Goal: Task Accomplishment & Management: Manage account settings

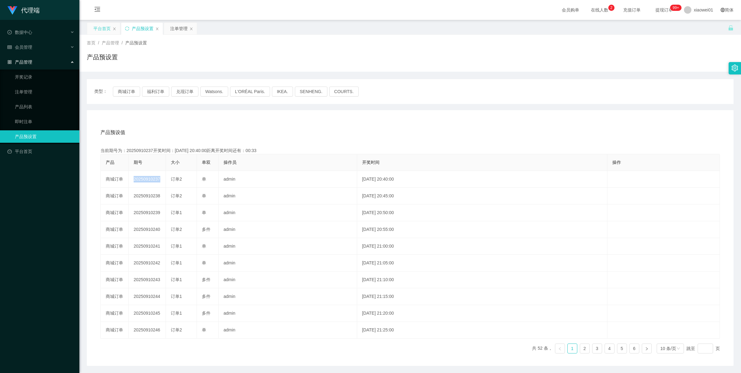
click at [99, 28] on div "平台首页" at bounding box center [101, 29] width 17 height 12
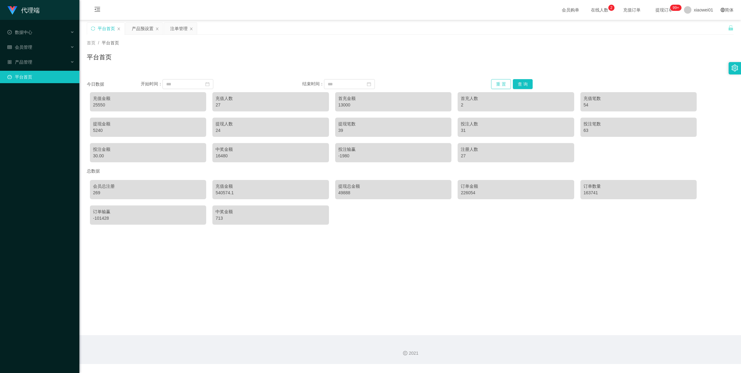
click at [496, 81] on button "重 置" at bounding box center [501, 84] width 20 height 10
drag, startPoint x: 241, startPoint y: 328, endPoint x: 262, endPoint y: 319, distance: 22.8
click at [241, 328] on main "关闭左侧 关闭右侧 关闭其它 刷新页面 平台首页 产品预设置 注单管理 首页 / 平台首页 / 平台首页 今日数据 开始时间： 结束时间： 重 置 查 询 充…" at bounding box center [410, 177] width 662 height 315
click at [702, 11] on span "xiaowei01" at bounding box center [703, 10] width 19 height 20
click at [696, 25] on span "退出登录" at bounding box center [693, 27] width 17 height 5
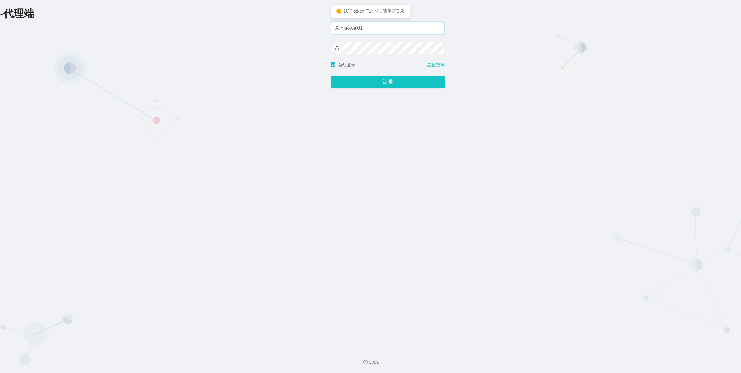
drag, startPoint x: 404, startPoint y: 25, endPoint x: 402, endPoint y: 30, distance: 5.4
click at [404, 25] on input "xiaowei01" at bounding box center [387, 28] width 113 height 12
type input "xiaowei02"
click at [374, 87] on button "登 录" at bounding box center [388, 82] width 114 height 12
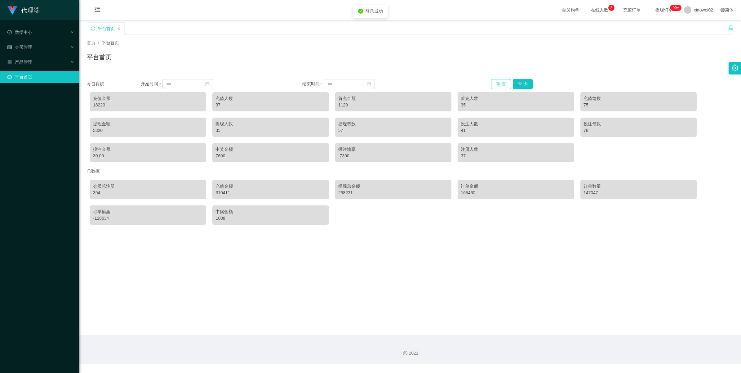
click at [499, 85] on button "重 置" at bounding box center [501, 84] width 20 height 10
drag, startPoint x: 425, startPoint y: 284, endPoint x: 430, endPoint y: 281, distance: 5.4
click at [425, 284] on main "关闭左侧 关闭右侧 关闭其它 刷新页面 平台首页 首页 / 平台首页 / 平台首页 今日数据 开始时间： 结束时间： 重 置 查 询 充值金额 18220 充…" at bounding box center [410, 177] width 662 height 315
click at [704, 8] on span "xiaowei02" at bounding box center [703, 10] width 19 height 20
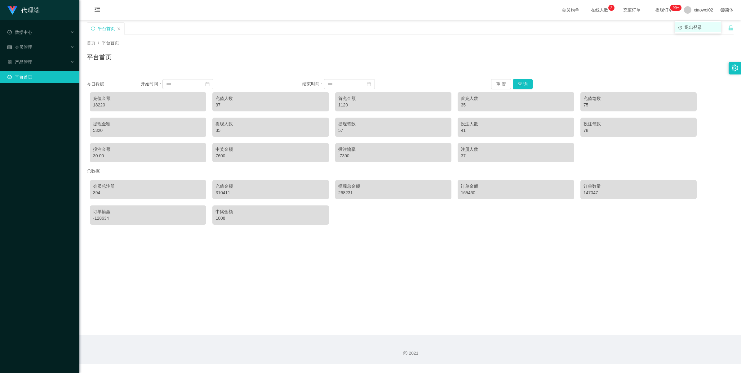
click at [697, 25] on span "退出登录" at bounding box center [693, 27] width 17 height 5
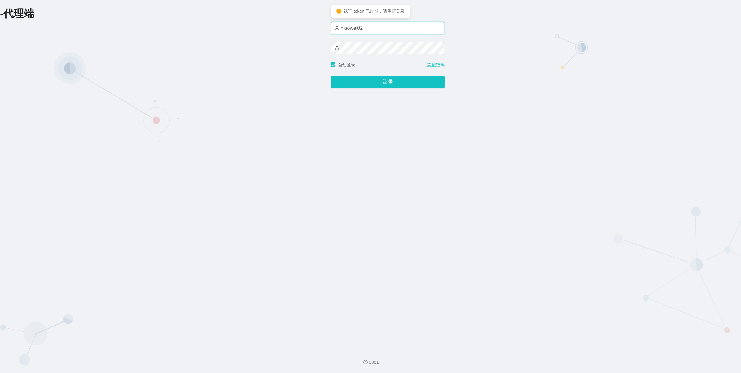
click at [398, 24] on input "xiaowei02" at bounding box center [387, 28] width 113 height 12
type input "xiaowei03"
click at [367, 86] on button "登 录" at bounding box center [388, 82] width 114 height 12
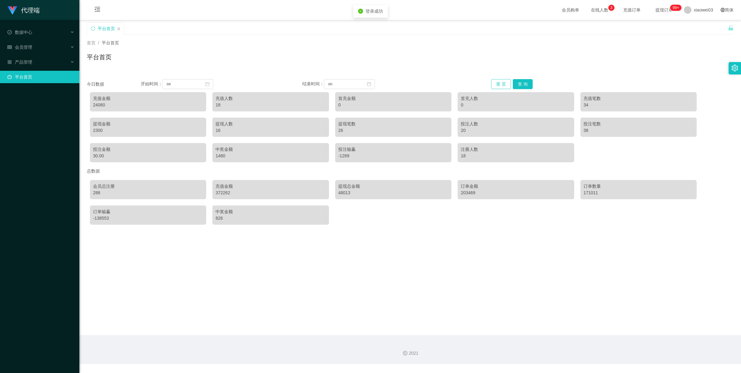
click at [496, 85] on button "重 置" at bounding box center [501, 84] width 20 height 10
click at [695, 11] on span "xiaowei03" at bounding box center [703, 10] width 19 height 20
click at [696, 25] on span "退出登录" at bounding box center [693, 27] width 17 height 5
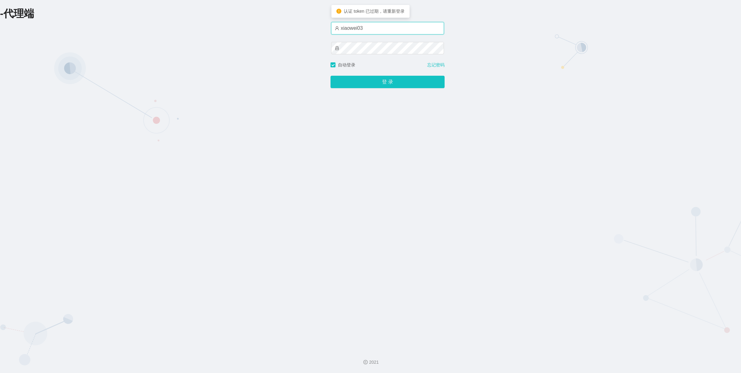
drag, startPoint x: 400, startPoint y: 25, endPoint x: 393, endPoint y: 31, distance: 9.0
click at [400, 25] on input "xiaowei03" at bounding box center [387, 28] width 113 height 12
type input "xiaowei02"
click at [376, 85] on button "登 录" at bounding box center [388, 82] width 114 height 12
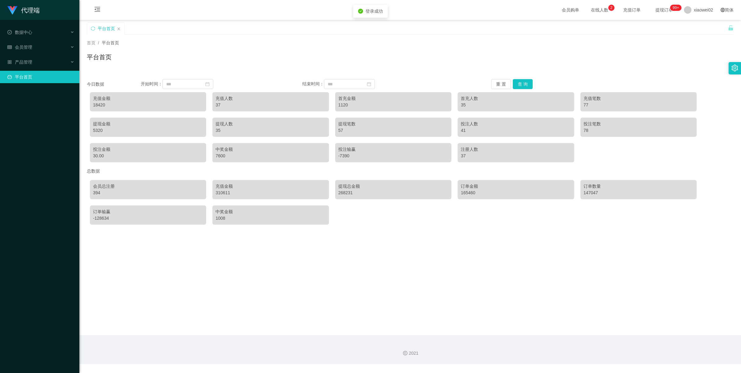
click at [257, 300] on main "关闭左侧 关闭右侧 关闭其它 刷新页面 平台首页 首页 / 平台首页 / 平台首页 今日数据 开始时间： 结束时间： 重 置 查 询 充值金额 18420 充…" at bounding box center [410, 177] width 662 height 315
